Goal: Information Seeking & Learning: Learn about a topic

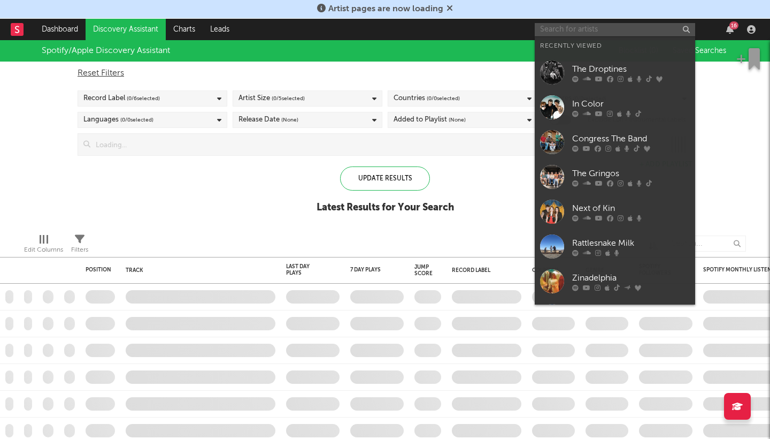
click at [552, 28] on input "text" at bounding box center [615, 29] width 160 height 13
click at [544, 73] on div at bounding box center [552, 72] width 24 height 24
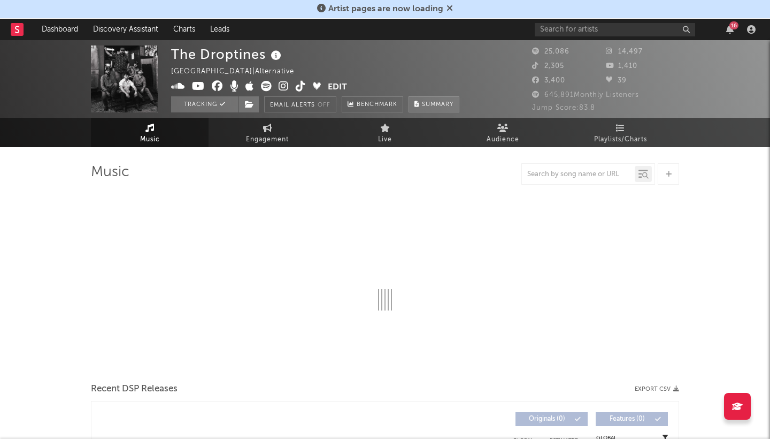
select select "6m"
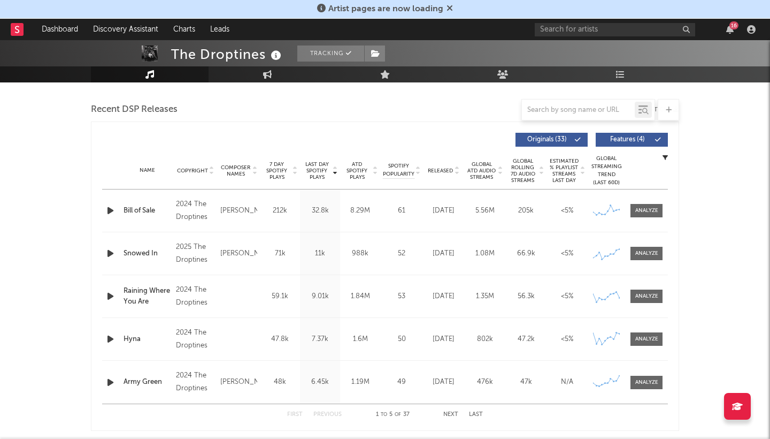
scroll to position [364, 0]
